Goal: Transaction & Acquisition: Download file/media

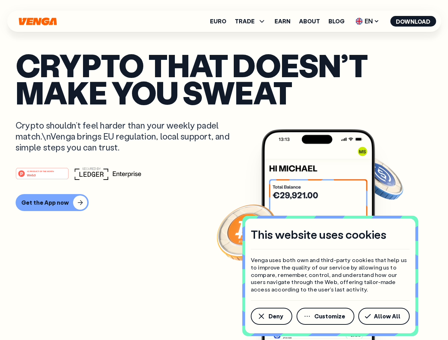
click at [224, 170] on div "#1 PRODUCT OF THE MONTH Web3" at bounding box center [224, 173] width 416 height 13
click at [271, 316] on span "Deny" at bounding box center [275, 317] width 15 height 6
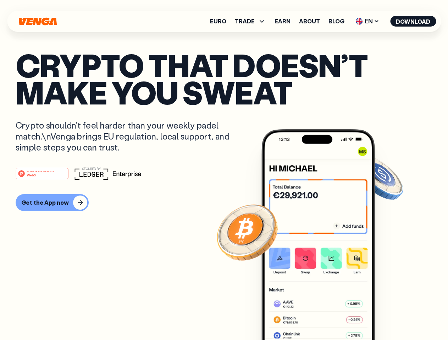
click at [326, 316] on img at bounding box center [317, 247] width 113 height 237
click at [385, 316] on article "Crypto that doesn’t make you sweat Crypto shouldn’t feel harder than your weekl…" at bounding box center [224, 184] width 416 height 266
click at [252, 21] on span "TRADE" at bounding box center [245, 21] width 20 height 6
click at [367, 21] on span "EN" at bounding box center [367, 21] width 29 height 11
click at [413, 21] on button "Download" at bounding box center [413, 21] width 46 height 11
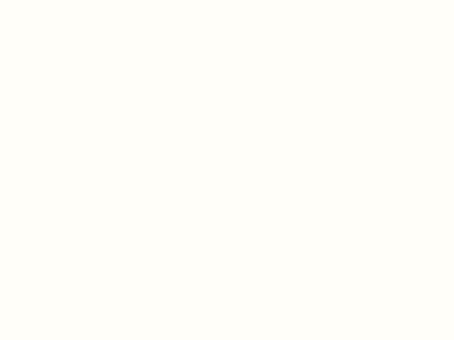
click at [51, 0] on html "This website uses cookies Venga uses both own and third-party cookies that help…" at bounding box center [227, 0] width 454 height 0
click at [43, 0] on html "This website uses cookies Venga uses both own and third-party cookies that help…" at bounding box center [227, 0] width 454 height 0
